Goal: Task Accomplishment & Management: Manage account settings

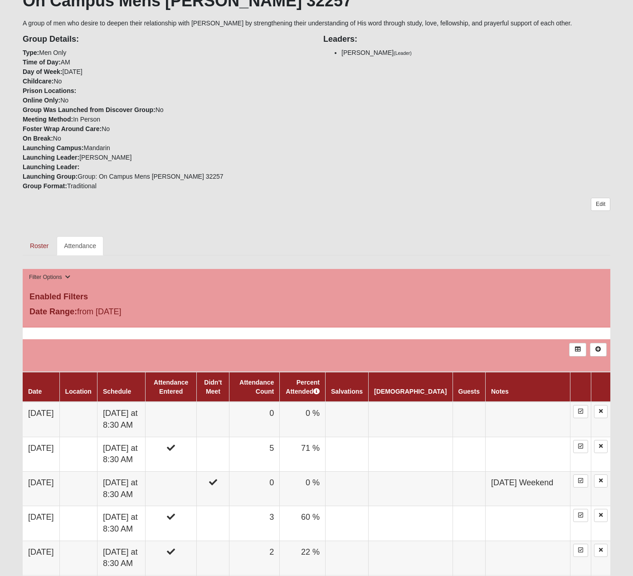
scroll to position [191, 0]
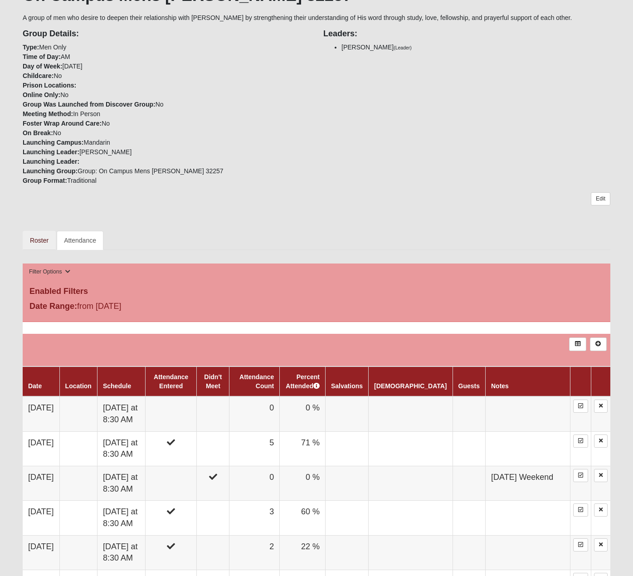
click at [41, 241] on link "Roster" at bounding box center [39, 240] width 33 height 19
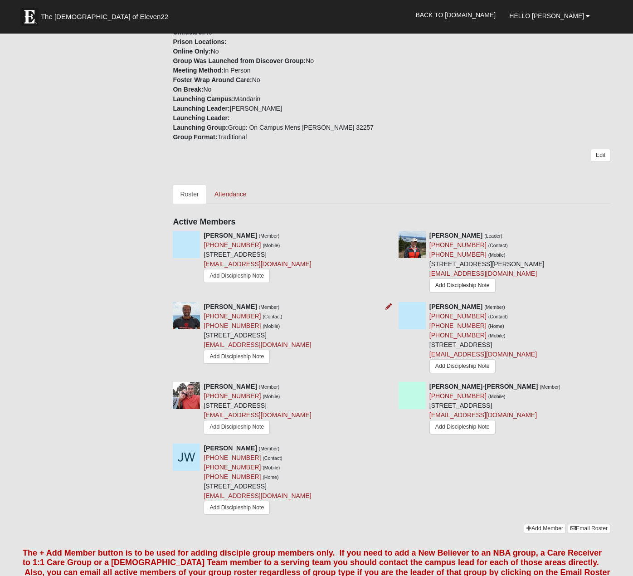
scroll to position [247, 0]
click at [615, 386] on icon at bounding box center [614, 385] width 6 height 6
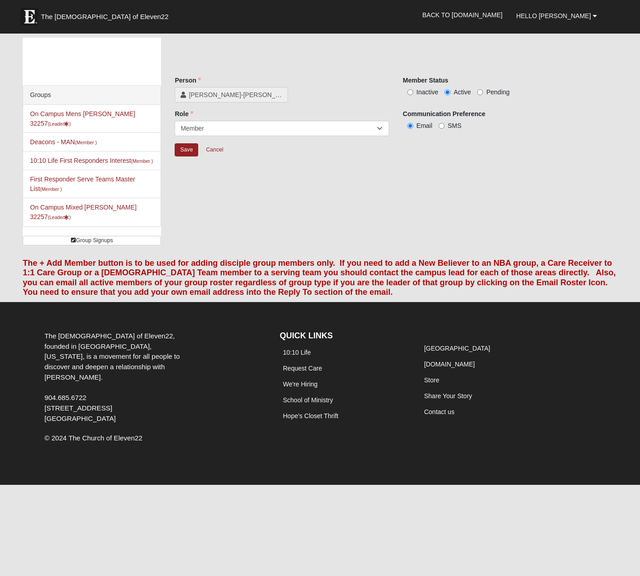
click at [413, 92] on input "Inactive" at bounding box center [410, 92] width 6 height 6
radio input "true"
click at [187, 148] on input "Save" at bounding box center [187, 149] width 24 height 13
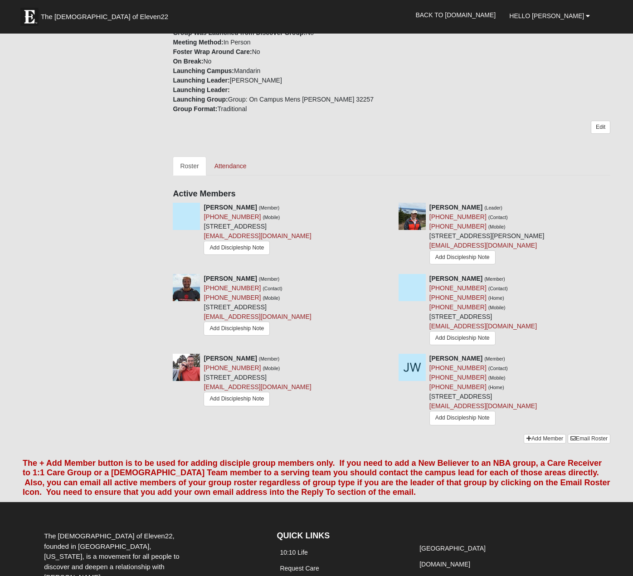
scroll to position [275, 0]
click at [236, 163] on link "Attendance" at bounding box center [230, 165] width 47 height 19
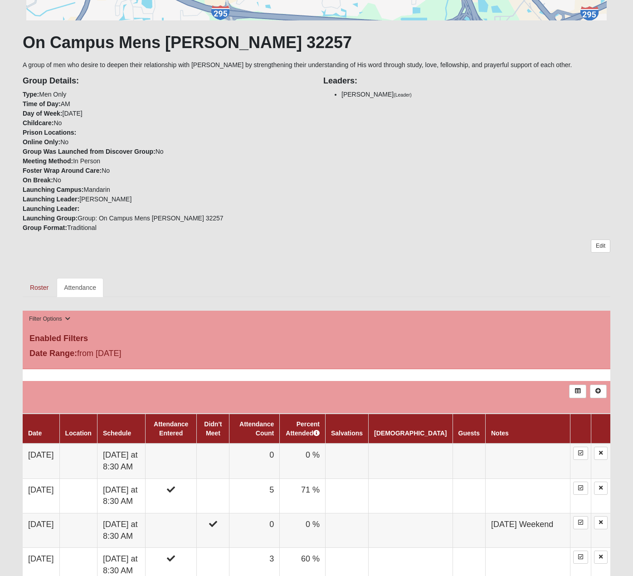
scroll to position [169, 0]
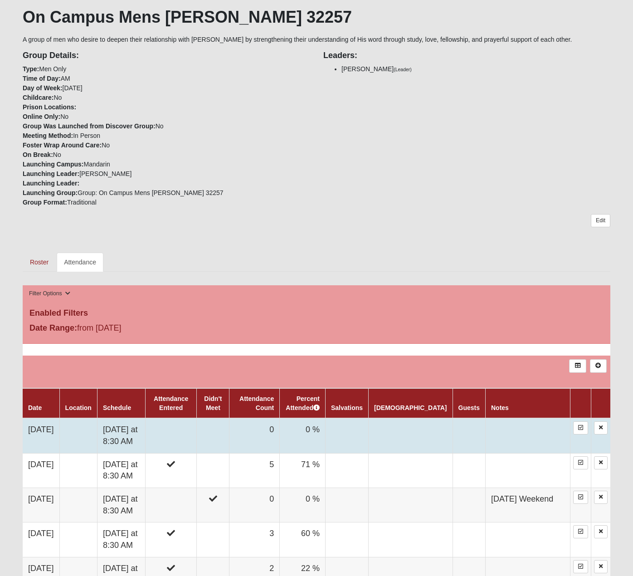
click at [229, 432] on td at bounding box center [213, 435] width 33 height 35
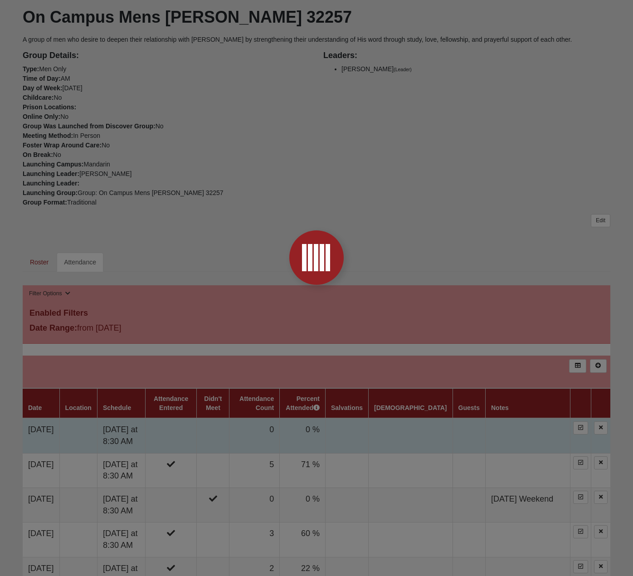
click at [259, 432] on div at bounding box center [316, 288] width 633 height 576
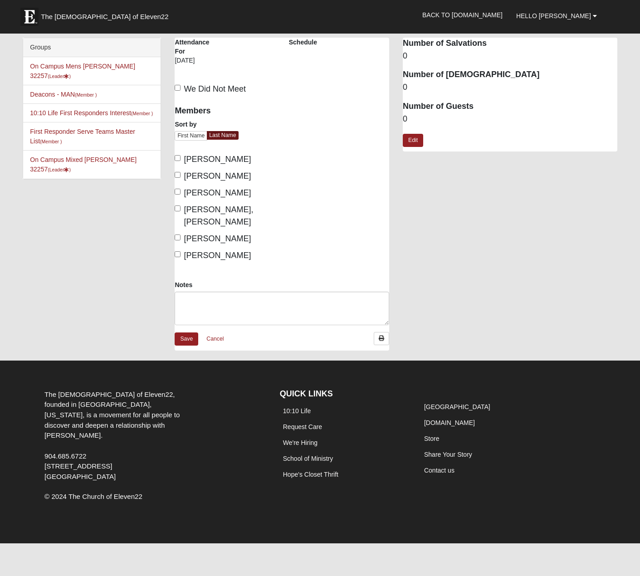
click at [259, 432] on div "The Church of Eleven22, founded in Jacksonville, Florida, is a movement for all…" at bounding box center [155, 446] width 235 height 127
click at [175, 175] on input "Hoffstatter, John" at bounding box center [178, 175] width 6 height 6
checkbox input "true"
click at [177, 193] on input "Joiner, Phil" at bounding box center [178, 192] width 6 height 6
checkbox input "true"
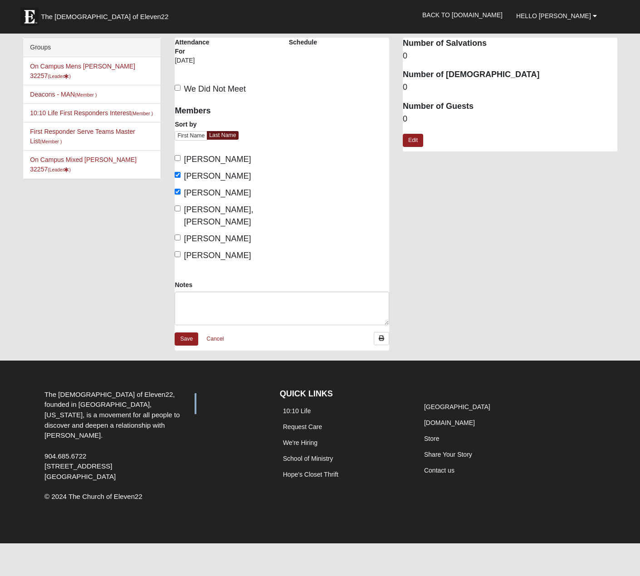
click at [176, 208] on input "Lawson Jr, Willie" at bounding box center [178, 208] width 6 height 6
checkbox input "true"
click at [179, 234] on input "Pelton, Blake" at bounding box center [178, 237] width 6 height 6
checkbox input "true"
click at [189, 332] on link "Save" at bounding box center [187, 338] width 24 height 13
